Goal: Communication & Community: Participate in discussion

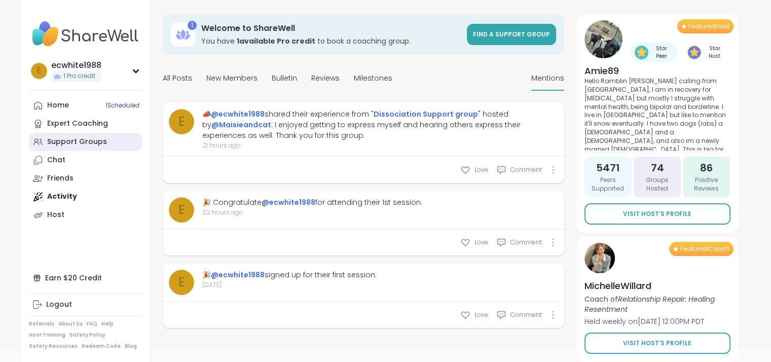
click at [55, 134] on link "Support Groups" at bounding box center [85, 142] width 113 height 18
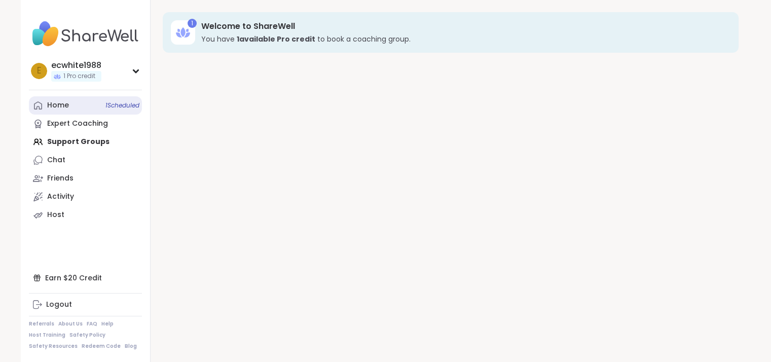
click at [121, 109] on span "1 Scheduled" at bounding box center [122, 105] width 34 height 8
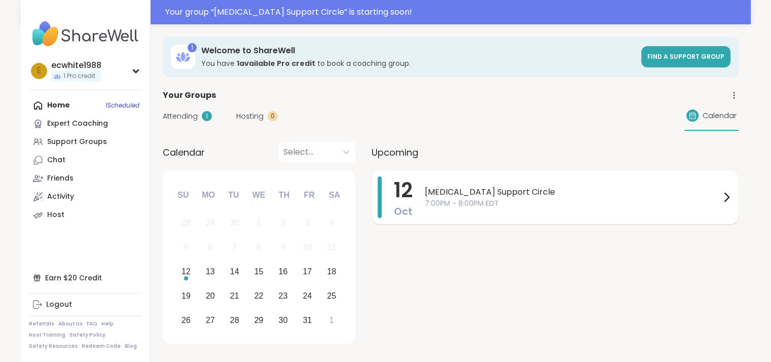
click at [480, 199] on span "7:00PM - 8:00PM EDT" at bounding box center [572, 203] width 295 height 11
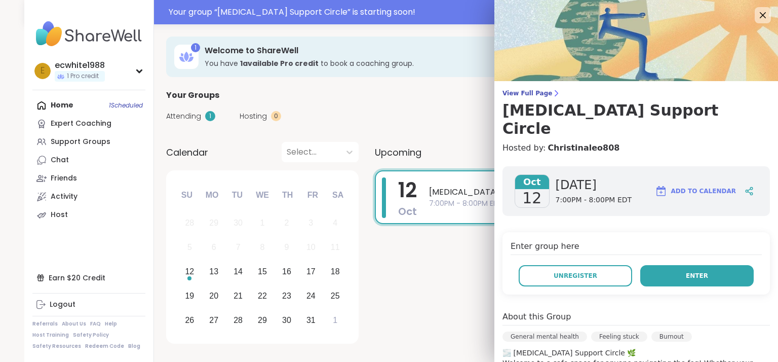
click at [669, 265] on button "Enter" at bounding box center [698, 275] width 114 height 21
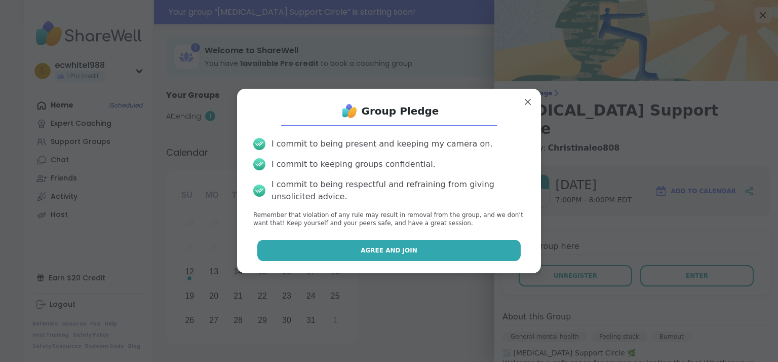
click at [389, 254] on span "Agree and Join" at bounding box center [389, 250] width 57 height 9
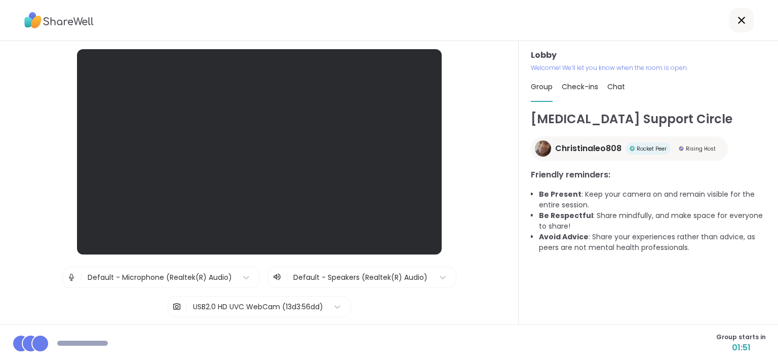
click at [173, 45] on div "Lobby | Default - Microphone (Realtek(R) Audio) | Default - Speakers (Realtek(R…" at bounding box center [259, 182] width 519 height 283
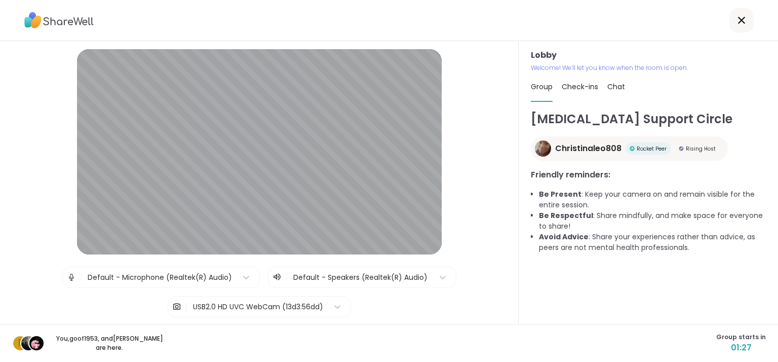
scroll to position [65, 0]
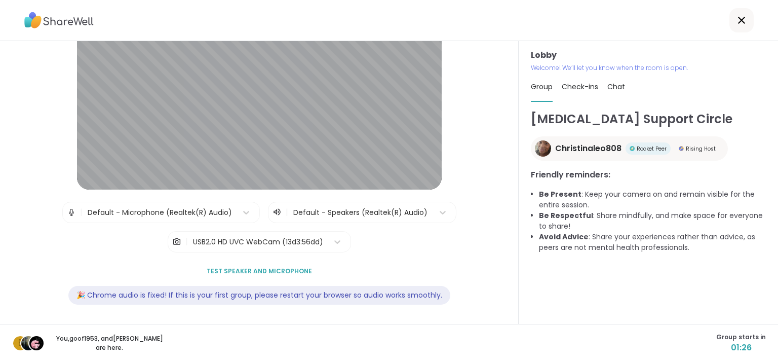
click at [230, 265] on button "Test speaker and microphone" at bounding box center [260, 271] width 114 height 21
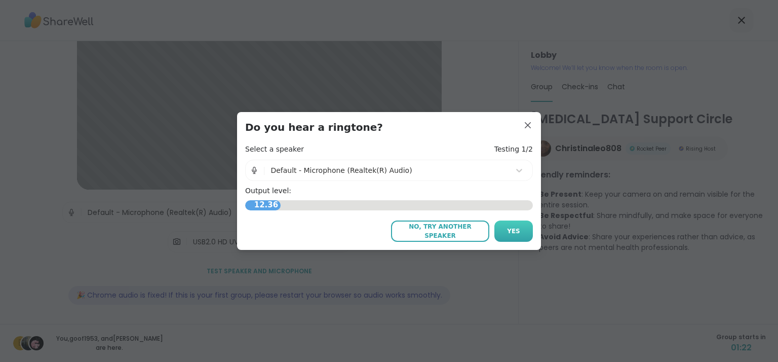
click at [506, 238] on button "Yes" at bounding box center [514, 230] width 39 height 21
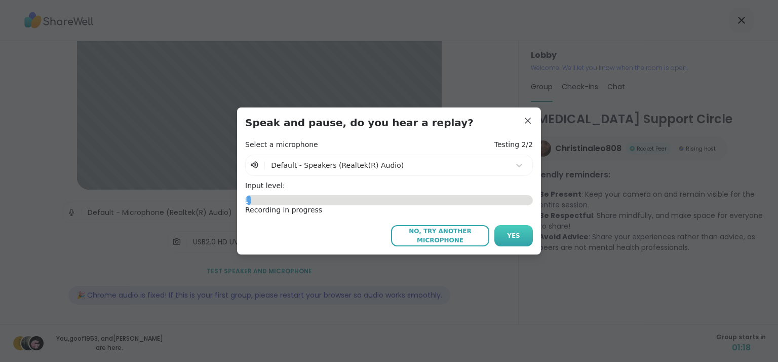
click at [511, 233] on span "Yes" at bounding box center [513, 235] width 13 height 9
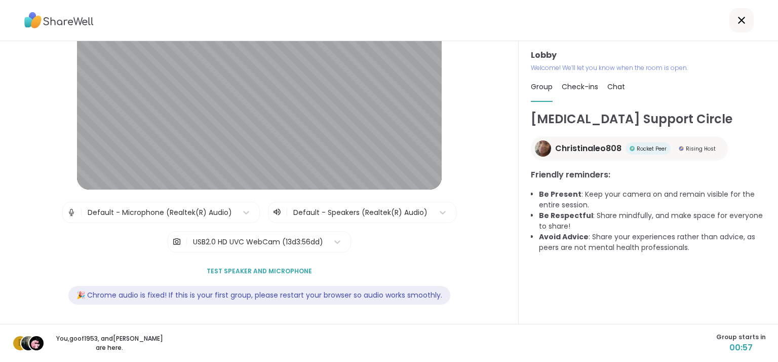
click at [579, 94] on div "Check-ins" at bounding box center [580, 86] width 36 height 28
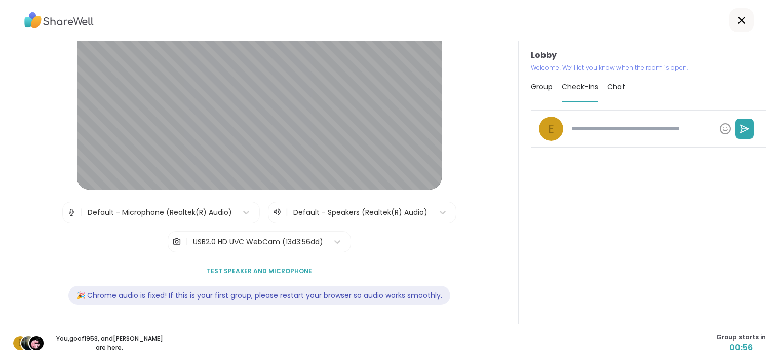
type textarea "*"
click at [531, 89] on span "Group" at bounding box center [542, 87] width 22 height 10
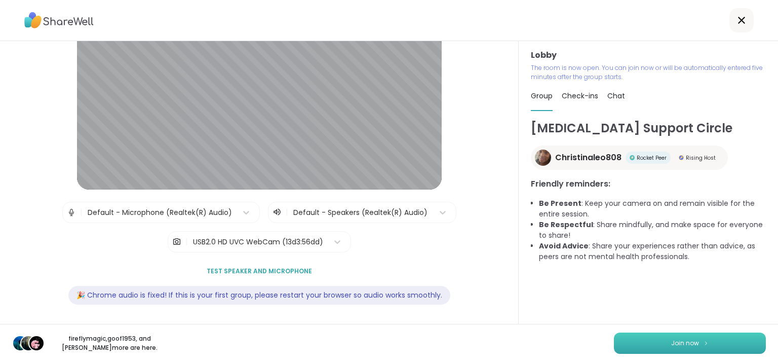
click at [696, 336] on button "Join now" at bounding box center [690, 342] width 152 height 21
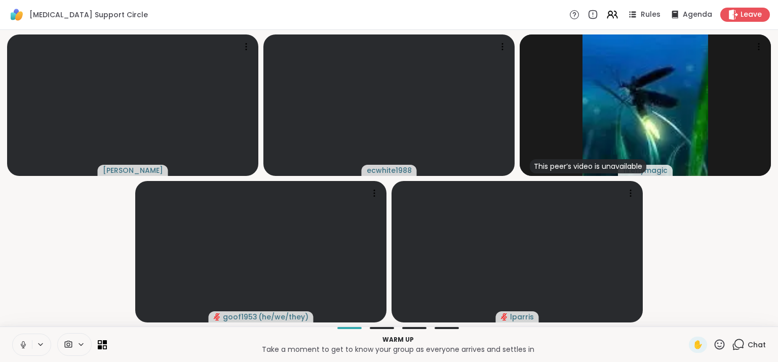
click at [24, 341] on icon at bounding box center [23, 344] width 9 height 9
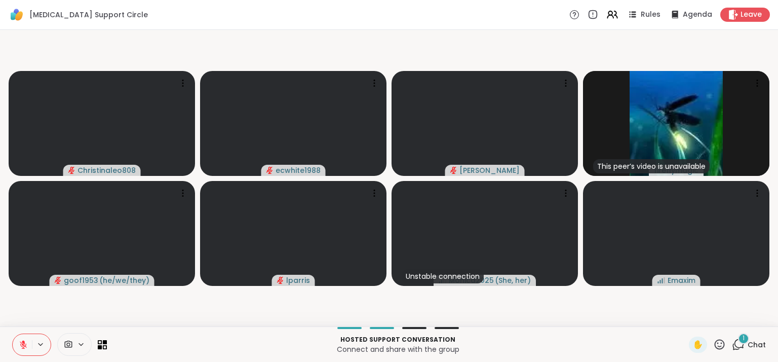
click at [209, 305] on video-player-container "Christinaleo808 ecwhite1988 [PERSON_NAME] This peer’s video is unavailable fire…" at bounding box center [389, 178] width 766 height 288
click at [740, 344] on div "2 Chat" at bounding box center [749, 345] width 34 height 16
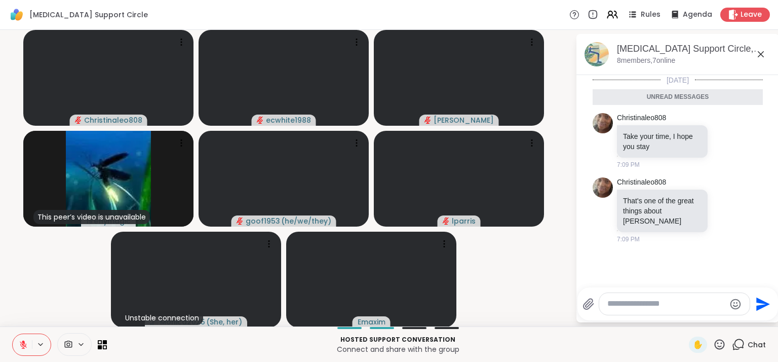
click at [730, 305] on icon "Emoji picker" at bounding box center [736, 304] width 12 height 12
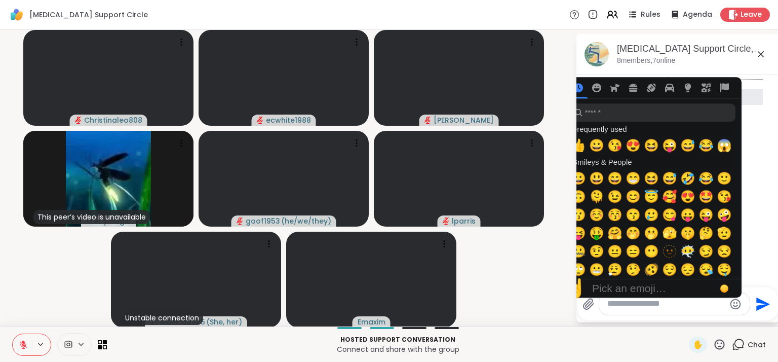
click at [730, 303] on icon "Emoji picker" at bounding box center [736, 304] width 12 height 12
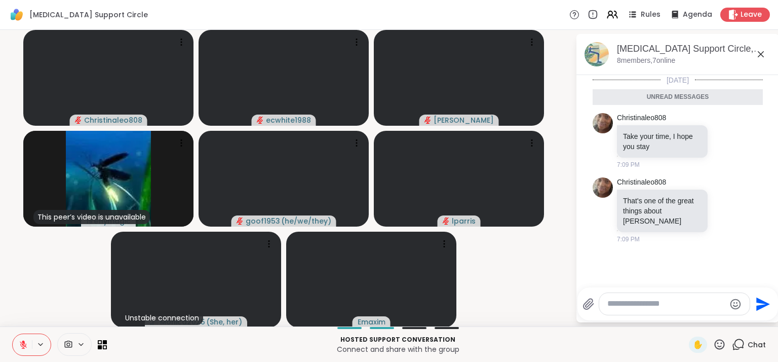
click at [730, 303] on icon "Emoji picker" at bounding box center [736, 304] width 12 height 12
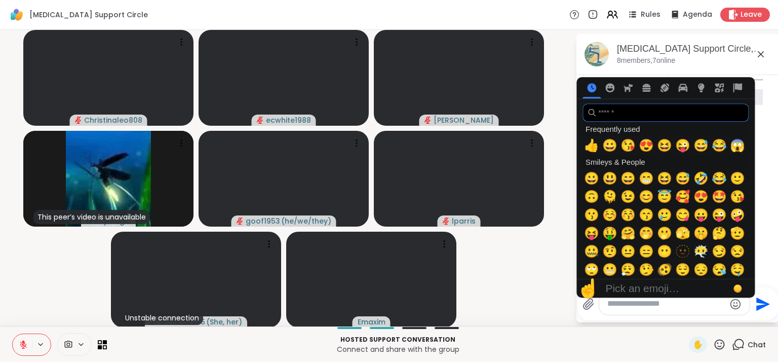
click at [616, 111] on input "search" at bounding box center [666, 112] width 166 height 18
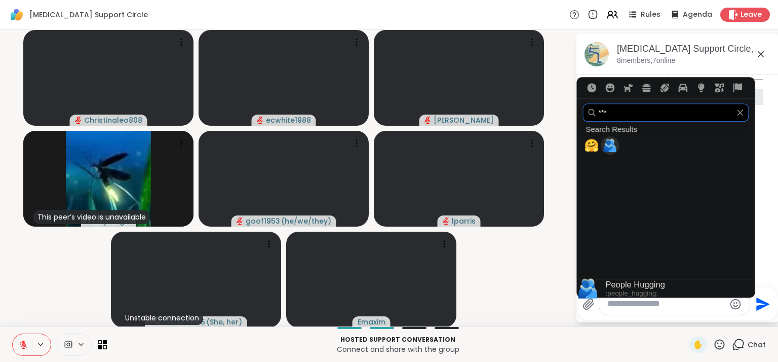
type input "***"
click at [603, 143] on span "🫂" at bounding box center [610, 145] width 15 height 14
type textarea "****"
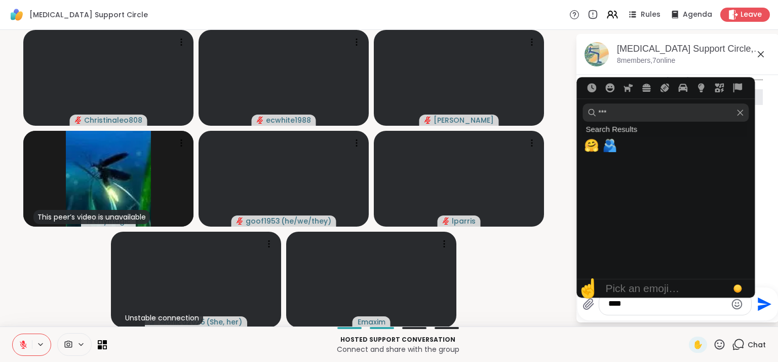
click at [760, 307] on icon "Send" at bounding box center [764, 304] width 16 height 16
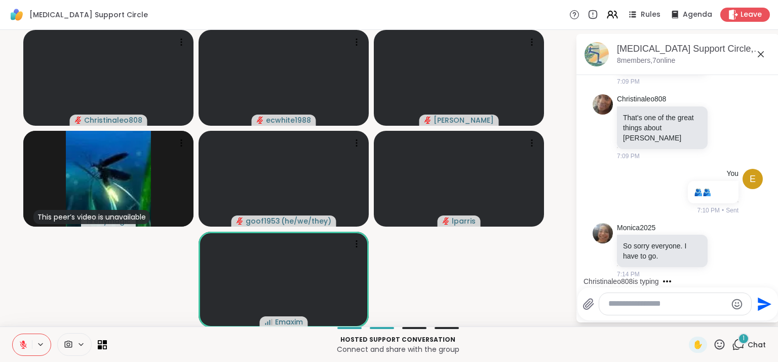
scroll to position [123, 0]
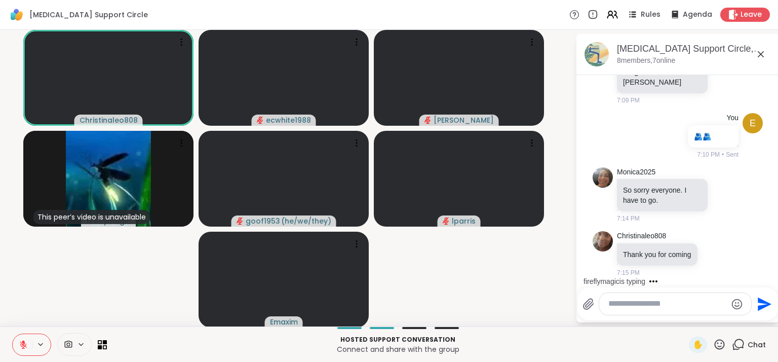
click at [20, 340] on icon at bounding box center [23, 344] width 9 height 9
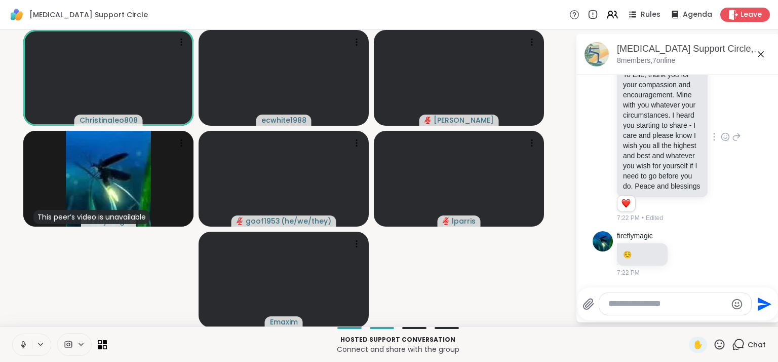
scroll to position [551, 0]
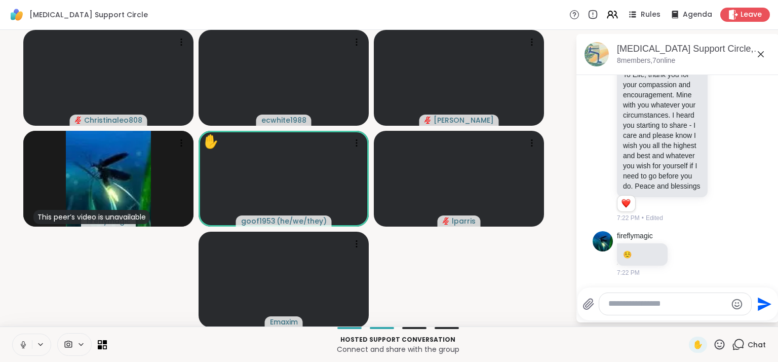
drag, startPoint x: 707, startPoint y: 190, endPoint x: 754, endPoint y: 214, distance: 53.3
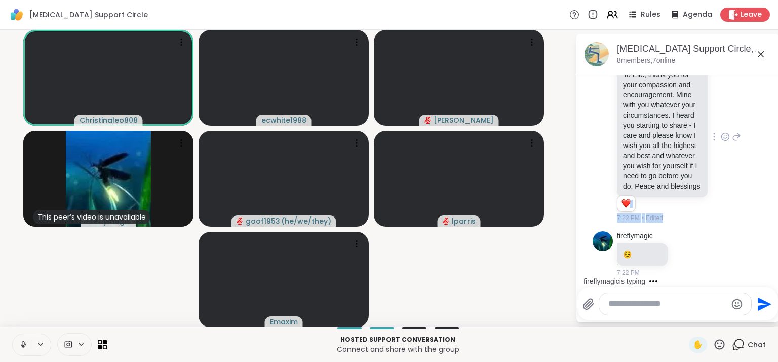
click at [697, 227] on div "fireflymagic To Elle, thank you for your compassion and encouragement. Mine wit…" at bounding box center [678, 137] width 170 height 180
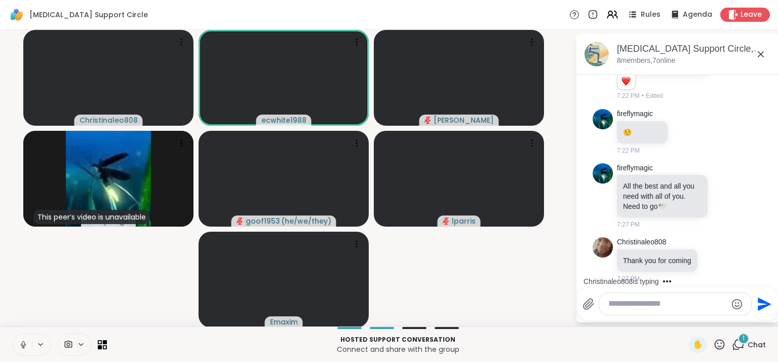
scroll to position [689, 0]
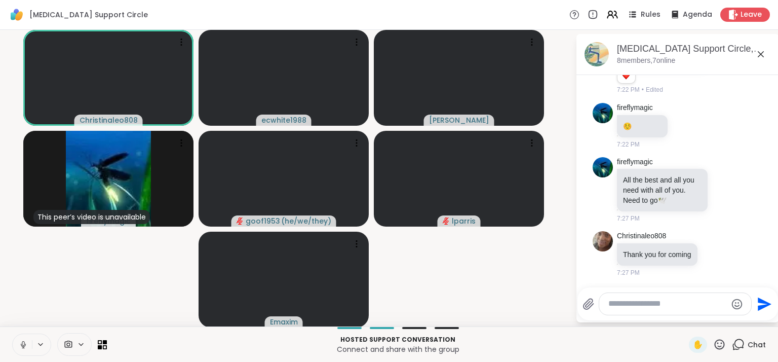
click at [21, 344] on icon at bounding box center [23, 344] width 5 height 3
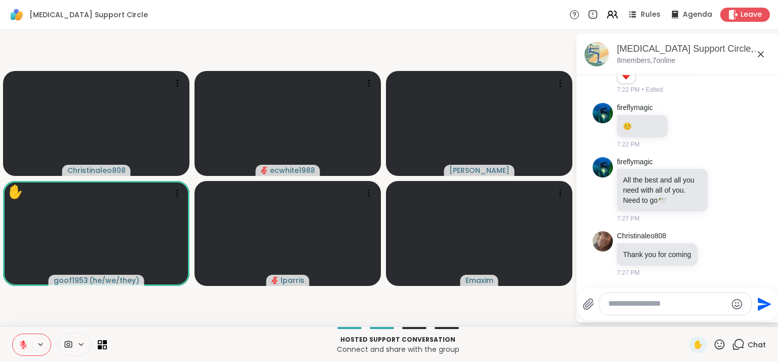
click at [666, 302] on textarea "Type your message" at bounding box center [668, 304] width 118 height 11
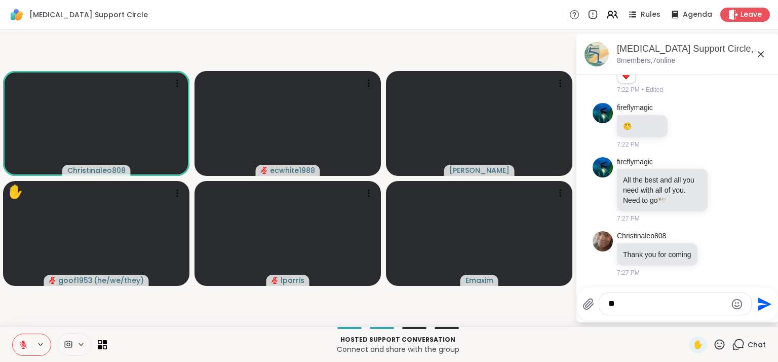
type textarea "*"
type textarea "**********"
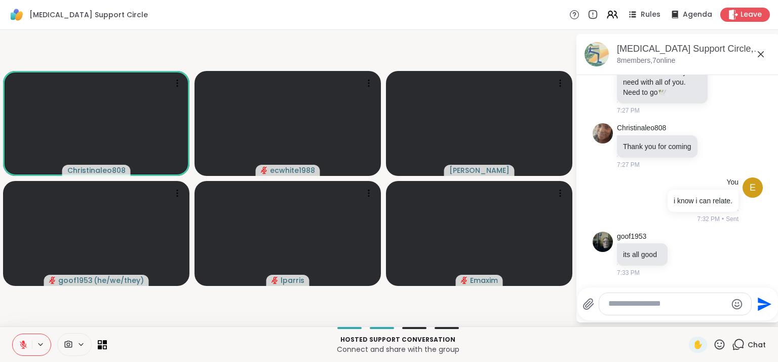
scroll to position [797, 0]
click at [371, 84] on icon at bounding box center [369, 83] width 10 height 10
click at [330, 65] on video-player-container "Christinaleo808 ecwhite1988 [PERSON_NAME] goof1953 ( he/we/they ) lparris Emaxim" at bounding box center [288, 178] width 564 height 288
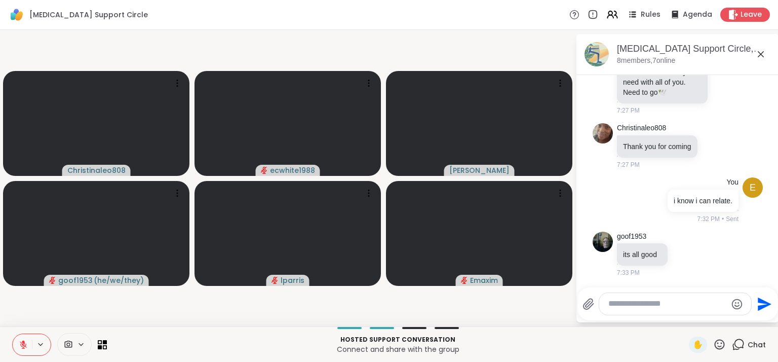
click at [22, 341] on icon at bounding box center [23, 342] width 3 height 4
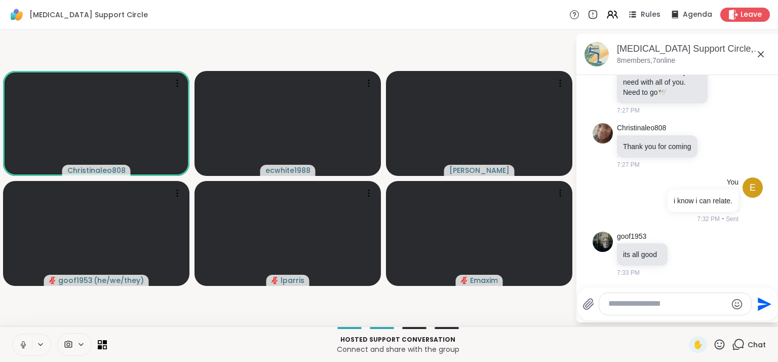
click at [27, 344] on icon at bounding box center [23, 344] width 9 height 9
click at [649, 306] on textarea "Type your message" at bounding box center [668, 304] width 118 height 11
type textarea "*"
click at [160, 284] on video at bounding box center [96, 233] width 187 height 105
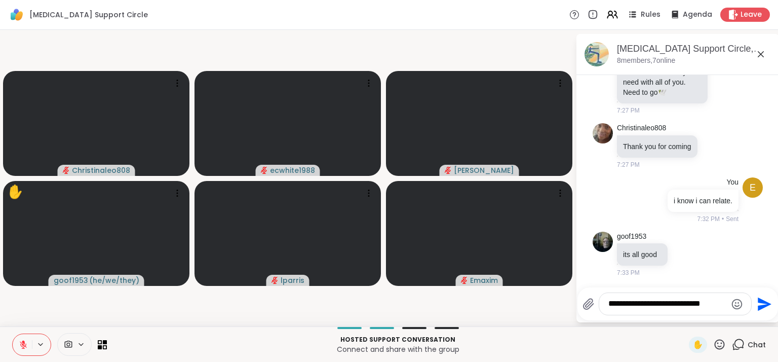
click at [34, 314] on video-player-container "Christinaleo808 ecwhite1988 [PERSON_NAME] ✋ goof1953 ( he/we/they ) lparris Ema…" at bounding box center [288, 178] width 564 height 288
click at [707, 305] on textarea "**********" at bounding box center [668, 304] width 118 height 11
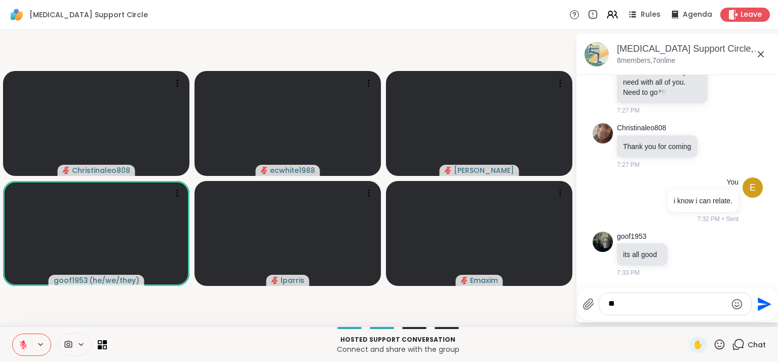
type textarea "*"
click at [210, 294] on video-player-container "Christinaleo808 ecwhite1988 [PERSON_NAME] goof1953 ( he/we/they ) lparris Emaxim" at bounding box center [288, 178] width 564 height 288
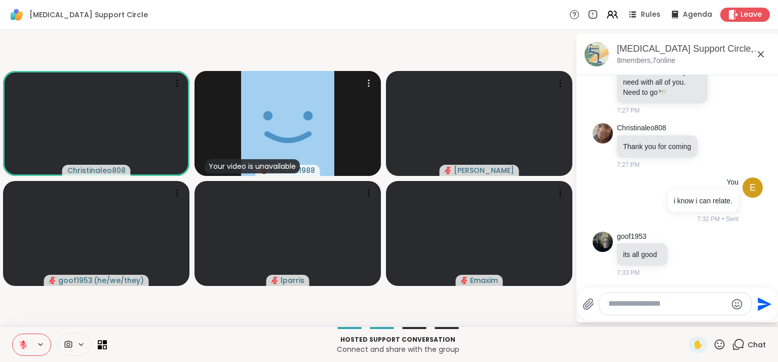
click at [646, 308] on textarea "Type your message" at bounding box center [668, 304] width 118 height 11
click at [633, 294] on div at bounding box center [676, 304] width 152 height 22
drag, startPoint x: 633, startPoint y: 294, endPoint x: 633, endPoint y: 307, distance: 12.2
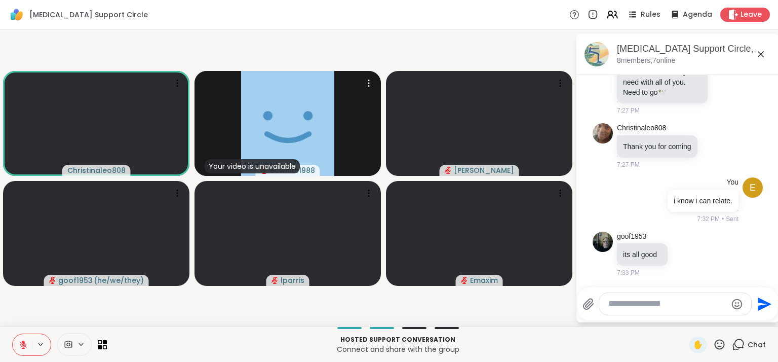
click at [633, 307] on textarea "Type your message" at bounding box center [668, 304] width 118 height 11
